Goal: Use online tool/utility: Utilize a website feature to perform a specific function

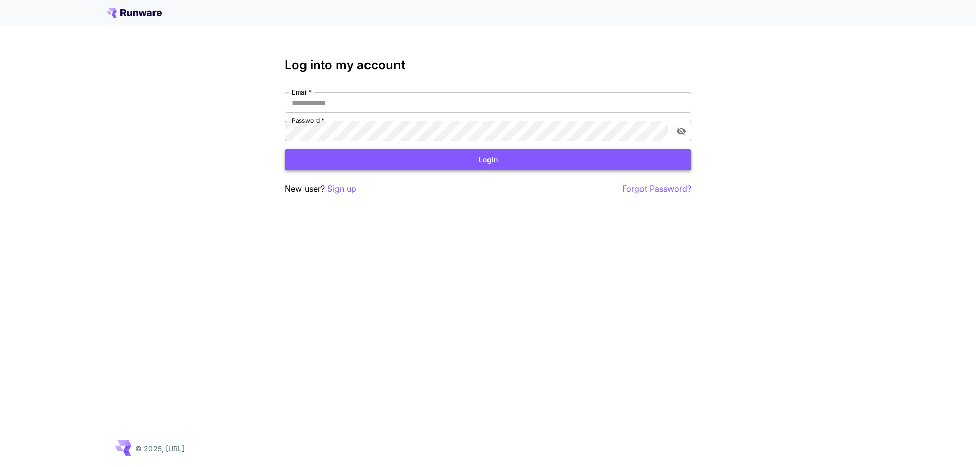
type input "**********"
click at [477, 164] on button "Login" at bounding box center [488, 159] width 406 height 21
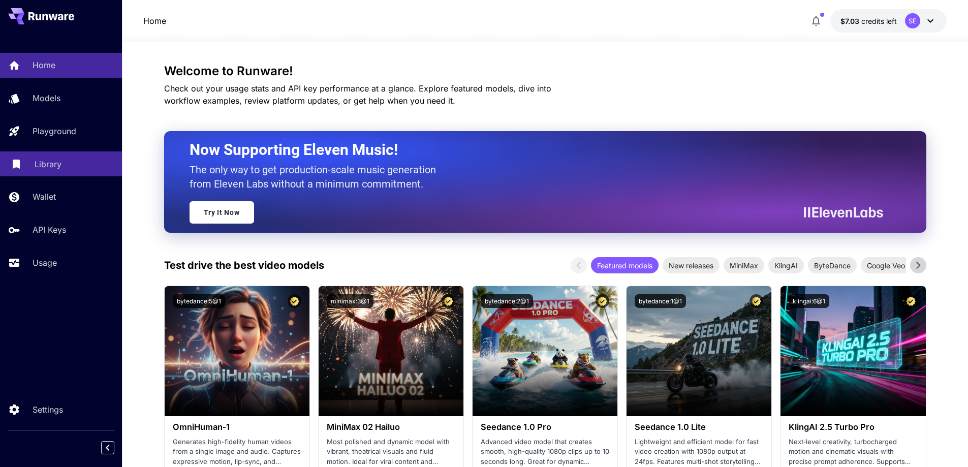
click at [39, 168] on p "Library" at bounding box center [48, 164] width 27 height 12
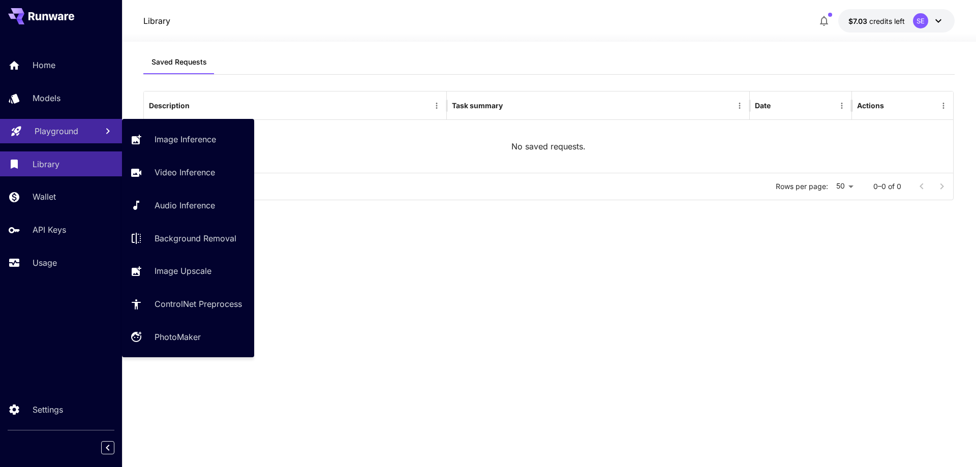
click at [47, 133] on p "Playground" at bounding box center [57, 131] width 44 height 12
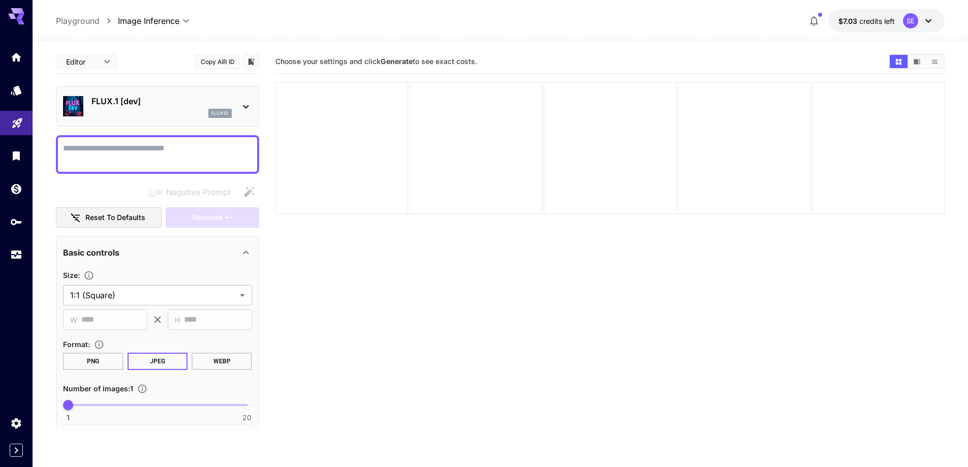
click at [237, 108] on div "FLUX.1 [dev] flux1d" at bounding box center [157, 106] width 189 height 31
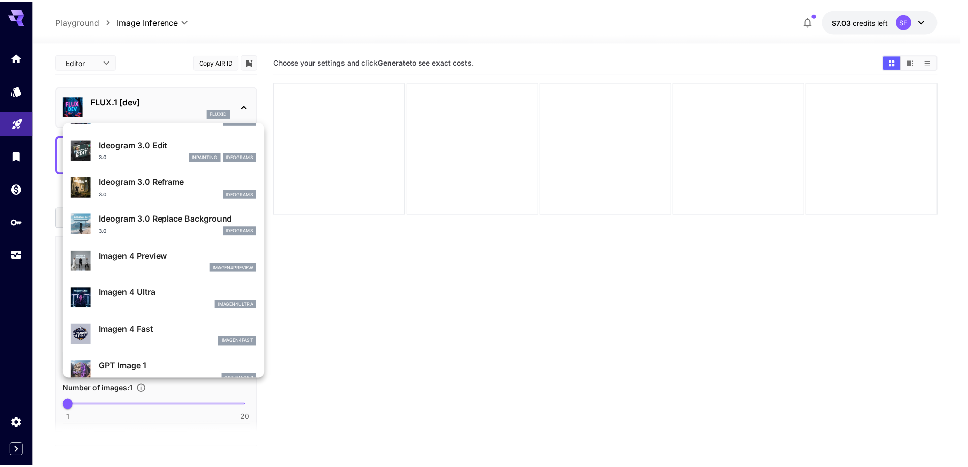
scroll to position [406, 0]
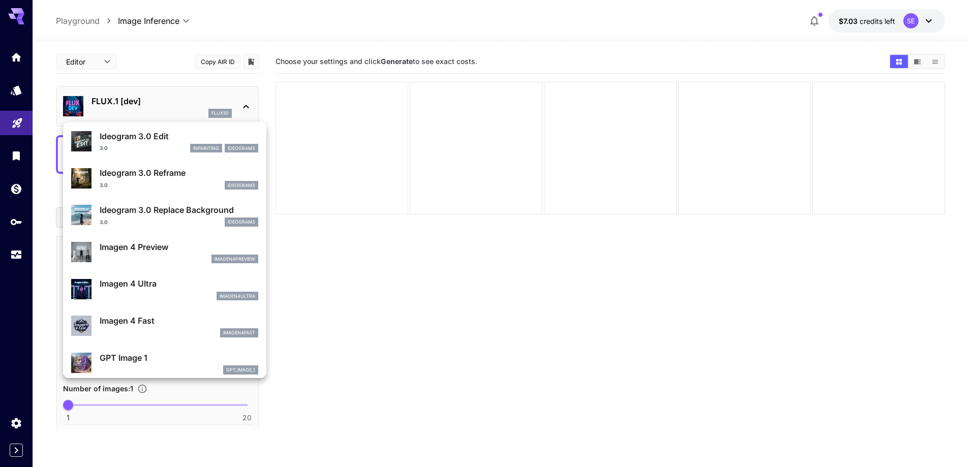
click at [190, 289] on p "Imagen 4 Ultra" at bounding box center [179, 283] width 159 height 12
